Goal: Information Seeking & Learning: Check status

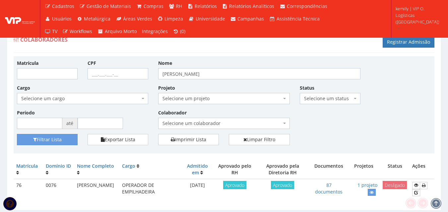
scroll to position [21, 0]
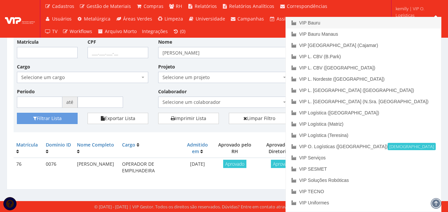
click at [374, 23] on link "VIP Bauru" at bounding box center [363, 22] width 155 height 11
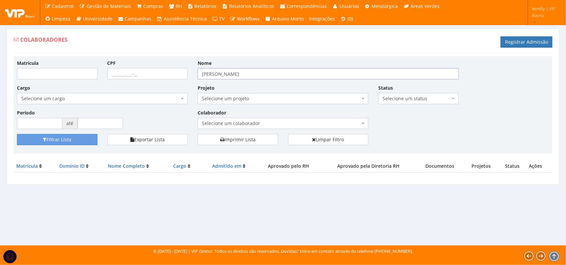
drag, startPoint x: 212, startPoint y: 72, endPoint x: 158, endPoint y: 78, distance: 54.7
click at [158, 73] on div "Matrícula CPF Nome josenaldo Cargo Selecione um cargo G1225 D0029 - 4110-05 - A…" at bounding box center [283, 97] width 542 height 75
type input "MATEUS"
click at [79, 141] on button "Filtrar Lista" at bounding box center [57, 139] width 81 height 11
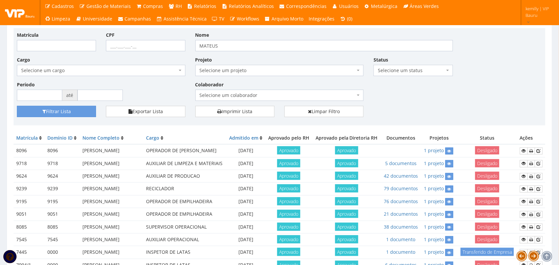
scroll to position [41, 0]
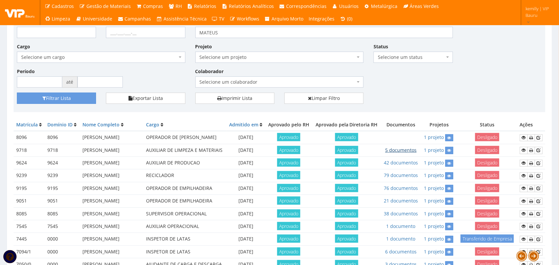
click at [405, 153] on link "5 documentos" at bounding box center [400, 150] width 31 height 6
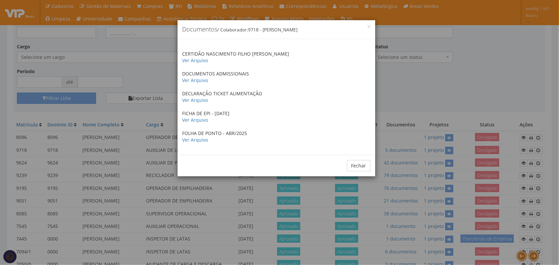
click at [406, 98] on div "× Documentos / Colaborador: 9718 - [PERSON_NAME] CERTIDÃO NASCIMENTO FILHO [PER…" at bounding box center [279, 132] width 559 height 265
